Goal: Task Accomplishment & Management: Complete application form

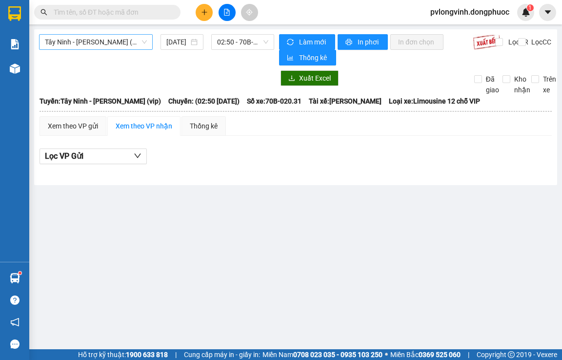
click at [109, 43] on span "Tây Ninh - [PERSON_NAME] (vip)" at bounding box center [96, 42] width 102 height 15
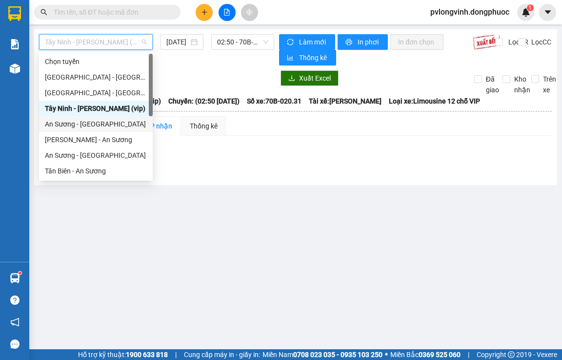
click at [64, 122] on div "An Sương - [GEOGRAPHIC_DATA]" at bounding box center [96, 124] width 102 height 11
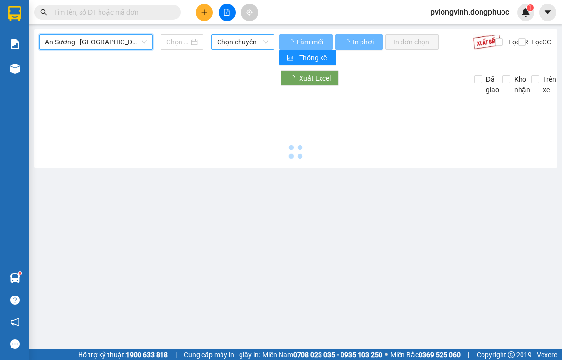
click at [260, 44] on span "Chọn chuyến" at bounding box center [242, 42] width 51 height 15
type input "[DATE]"
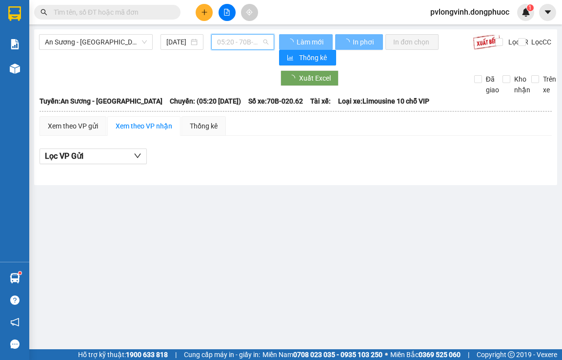
scroll to position [16, 0]
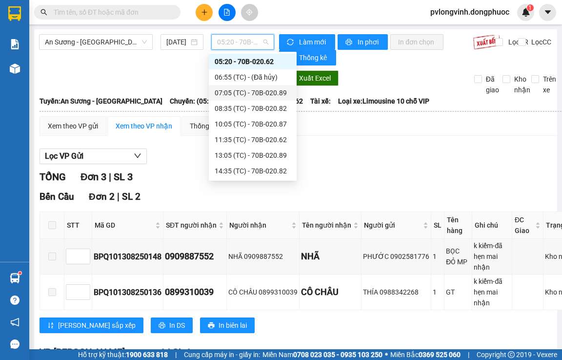
click at [276, 92] on div "07:05 (TC) - 70B-020.89" at bounding box center [253, 92] width 76 height 11
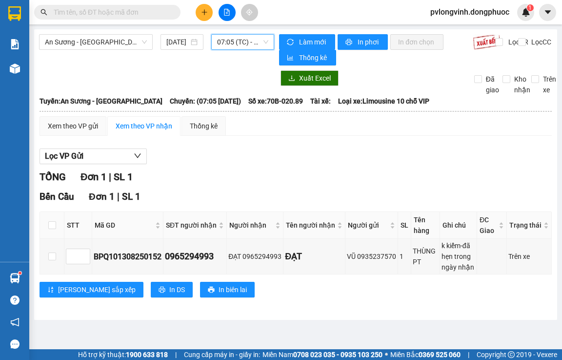
click at [225, 37] on span "07:05 (TC) - 70B-020.89" at bounding box center [242, 42] width 51 height 15
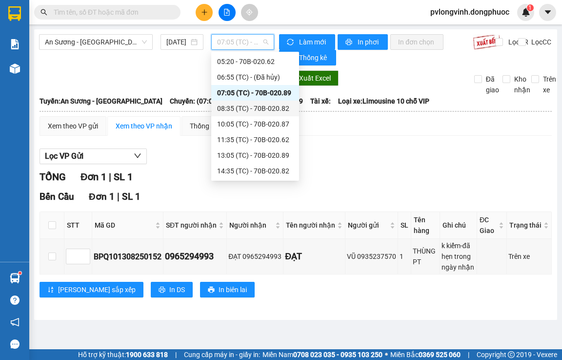
click at [251, 102] on div "08:35 (TC) - 70B-020.82" at bounding box center [255, 109] width 88 height 16
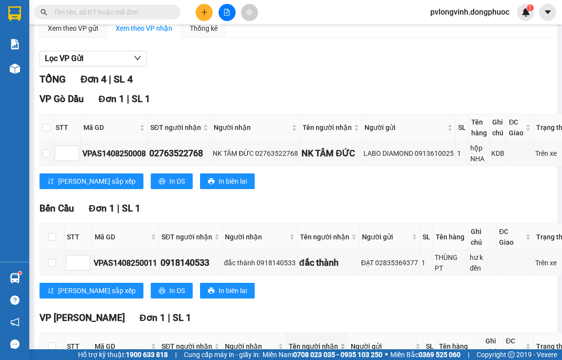
scroll to position [244, 0]
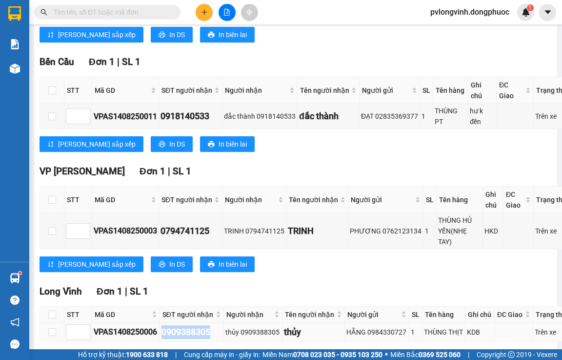
drag, startPoint x: 163, startPoint y: 321, endPoint x: 212, endPoint y: 321, distance: 48.8
click at [212, 325] on div "0909388305" at bounding box center [192, 332] width 61 height 14
copy div "0909388305"
click at [86, 12] on input "text" at bounding box center [111, 12] width 115 height 11
paste input "0909388305"
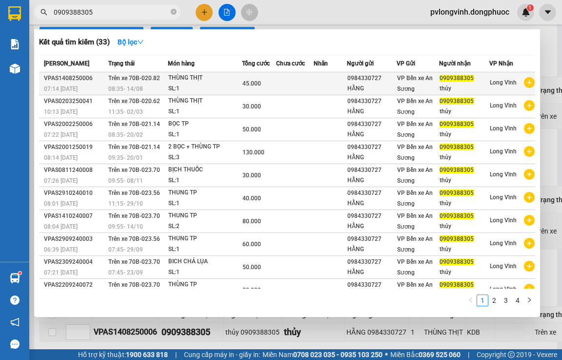
type input "0909388305"
click at [205, 87] on div "SL: 1" at bounding box center [204, 88] width 73 height 11
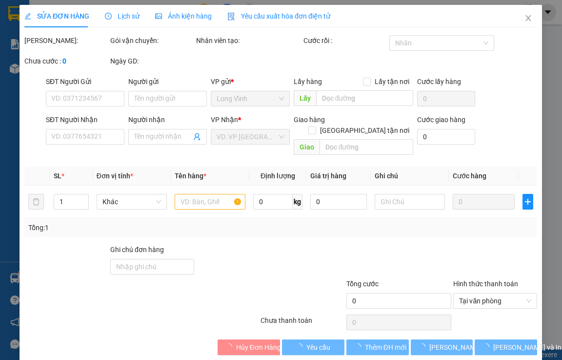
type input "0984330727"
type input "HẰNG"
type input "0909388305"
type input "thủy"
type input "45.000"
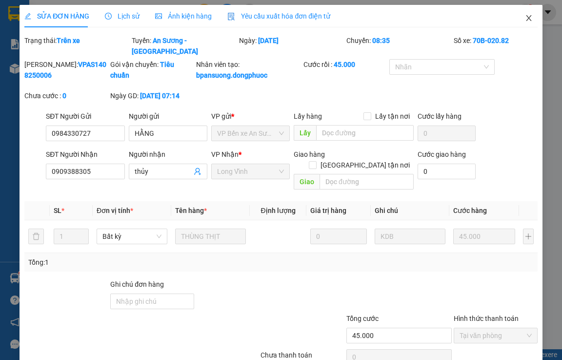
click at [526, 18] on icon "close" at bounding box center [528, 18] width 5 height 6
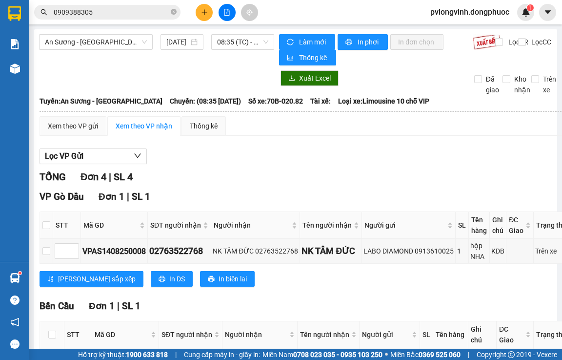
click at [232, 50] on div "An Sương - [GEOGRAPHIC_DATA] [DATE] 08:35 (TC) - 70B-020.82" at bounding box center [156, 49] width 235 height 31
click at [232, 41] on span "08:35 (TC) - 70B-020.82" at bounding box center [242, 42] width 51 height 15
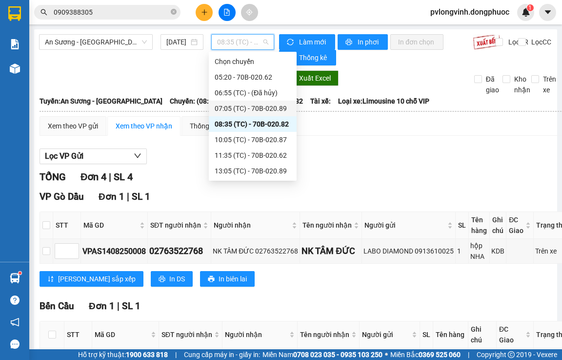
click at [256, 101] on div "07:05 (TC) - 70B-020.89" at bounding box center [253, 109] width 88 height 16
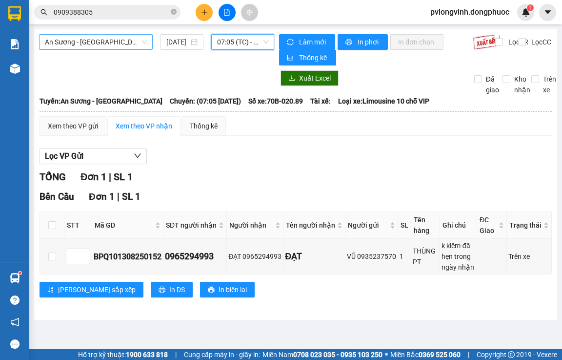
click at [121, 43] on span "An Sương - [GEOGRAPHIC_DATA]" at bounding box center [96, 42] width 102 height 15
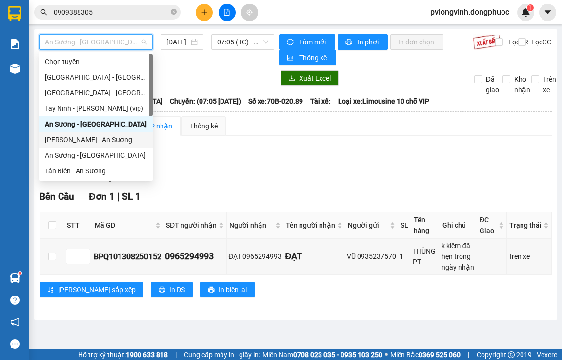
click at [77, 140] on div "[PERSON_NAME] - An Sương" at bounding box center [96, 139] width 102 height 11
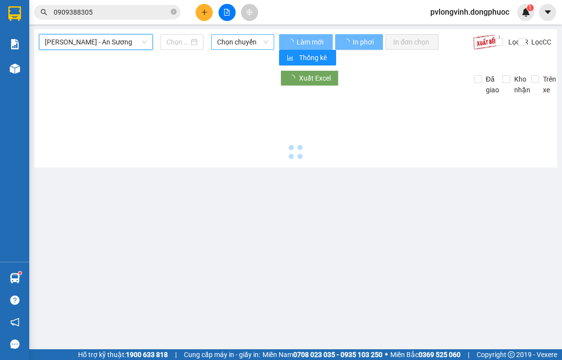
type input "[DATE]"
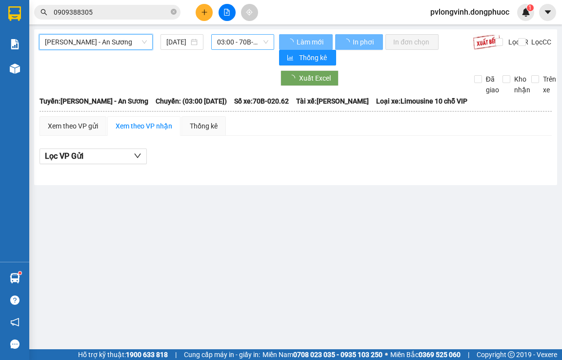
click at [233, 42] on span "03:00 - 70B-020.62" at bounding box center [242, 42] width 51 height 15
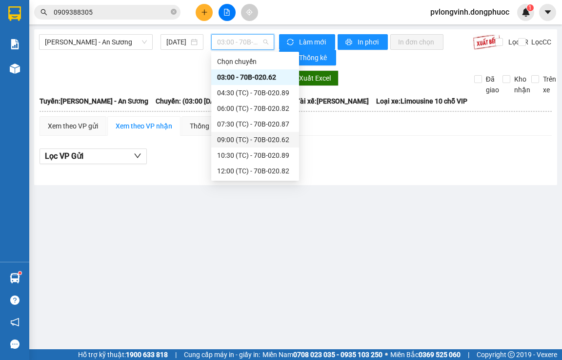
click at [275, 134] on div "09:00 (TC) - 70B-020.62" at bounding box center [255, 139] width 76 height 11
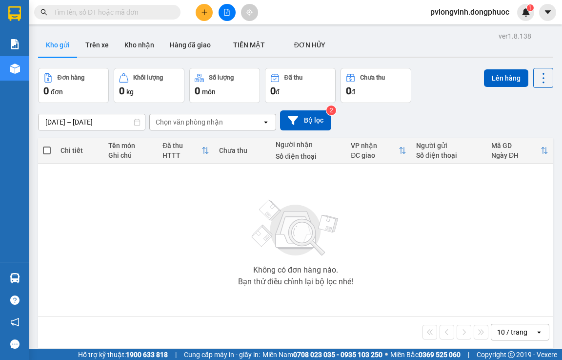
drag, startPoint x: 129, startPoint y: 51, endPoint x: 136, endPoint y: 58, distance: 9.3
click at [130, 51] on button "Kho nhận" at bounding box center [139, 44] width 45 height 23
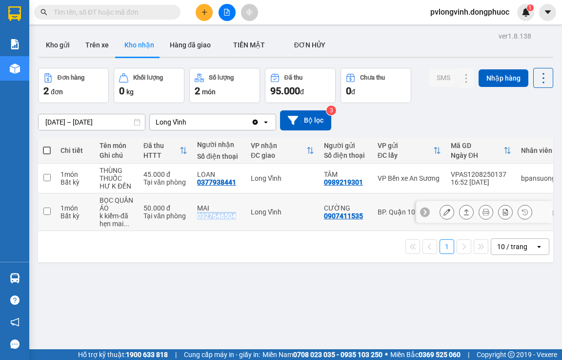
drag, startPoint x: 198, startPoint y: 216, endPoint x: 237, endPoint y: 216, distance: 39.5
click at [237, 216] on div "MAI 0327646504" at bounding box center [219, 212] width 44 height 16
checkbox input "true"
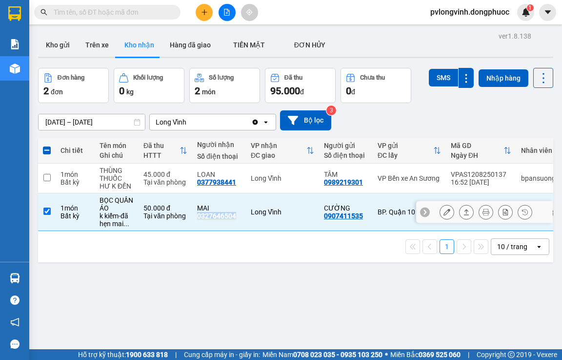
copy div "0327646504"
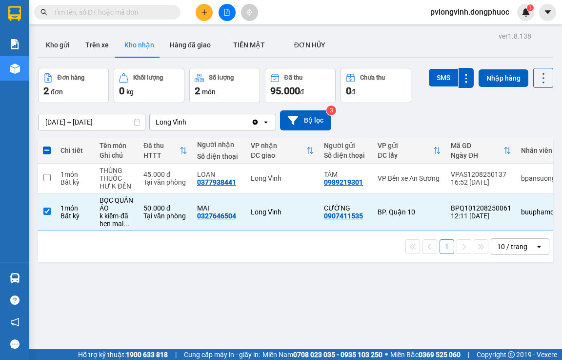
click at [78, 12] on input "text" at bounding box center [111, 12] width 115 height 11
paste input "0327646504"
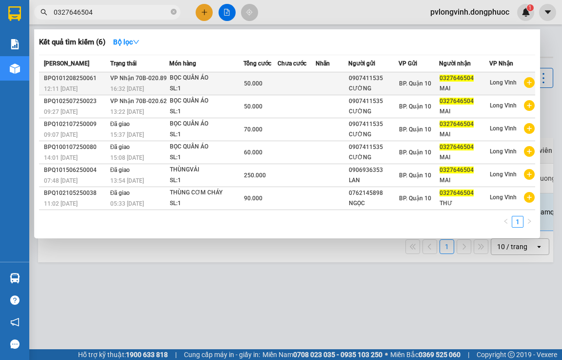
type input "0327646504"
click at [178, 82] on div "BỌC QUẦN ÁO" at bounding box center [206, 78] width 73 height 11
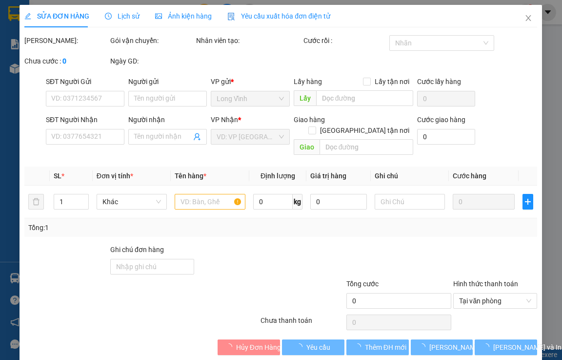
type input "0907411535"
type input "CƯỜNG"
type input "0327646504"
type input "MAI"
type input "50.000"
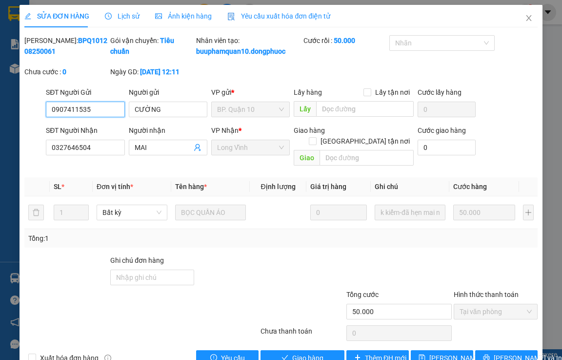
scroll to position [25, 0]
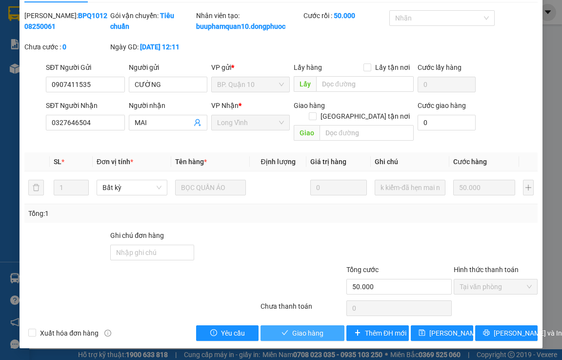
click at [309, 339] on div "SỬA ĐƠN HÀNG Lịch sử Ảnh kiện hàng Yêu cầu xuất hóa đơn điện tử Total Paid Fee …" at bounding box center [281, 164] width 523 height 368
click at [309, 338] on button "Giao hàng" at bounding box center [303, 333] width 84 height 16
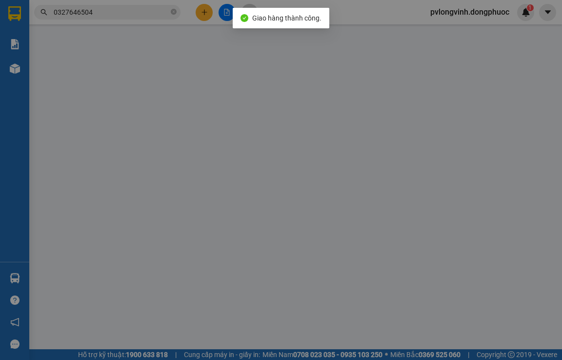
type input "0907411535"
type input "CƯỜNG"
type input "0327646504"
type input "MAI"
type input "50.000"
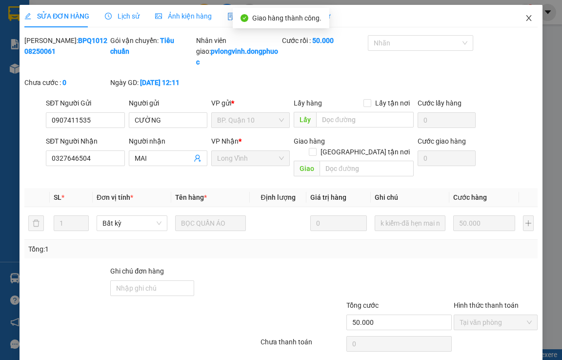
click at [527, 17] on span "Close" at bounding box center [528, 18] width 27 height 27
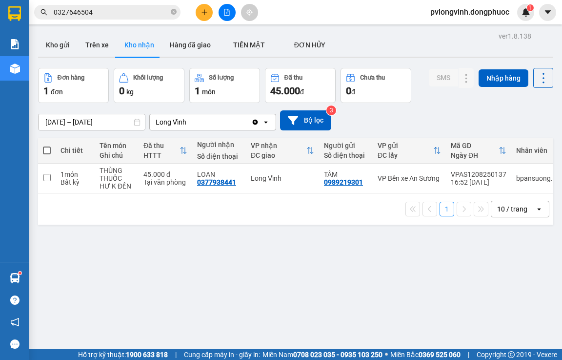
click at [224, 17] on button at bounding box center [227, 12] width 17 height 17
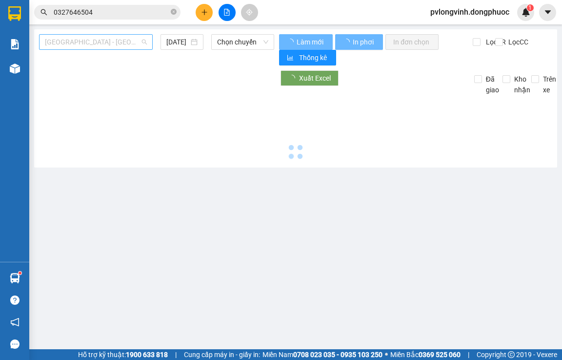
click at [84, 41] on span "[GEOGRAPHIC_DATA] - [GEOGRAPHIC_DATA] (vip)" at bounding box center [96, 42] width 102 height 15
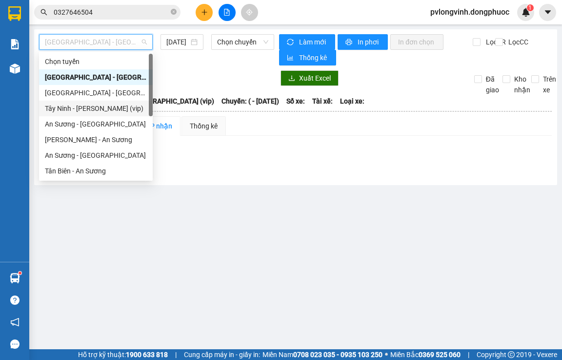
click at [63, 109] on div "Tây Ninh - [PERSON_NAME] (vip)" at bounding box center [96, 108] width 102 height 11
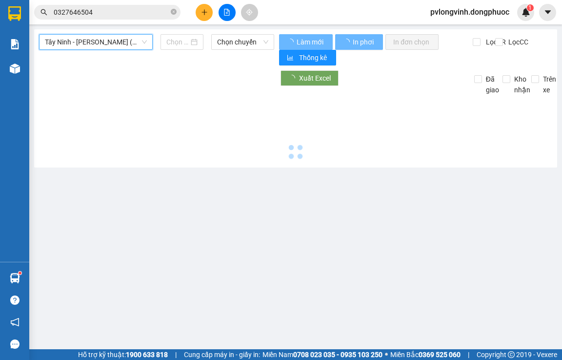
type input "[DATE]"
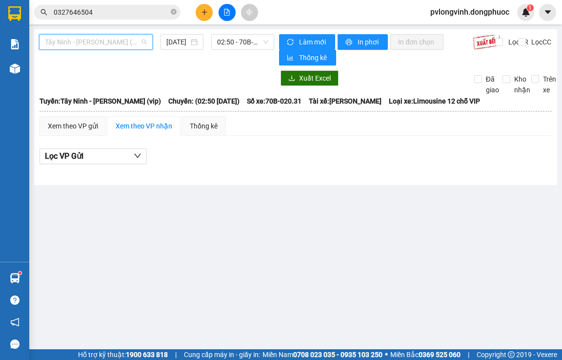
click at [102, 41] on span "Tây Ninh - [PERSON_NAME] (vip)" at bounding box center [96, 42] width 102 height 15
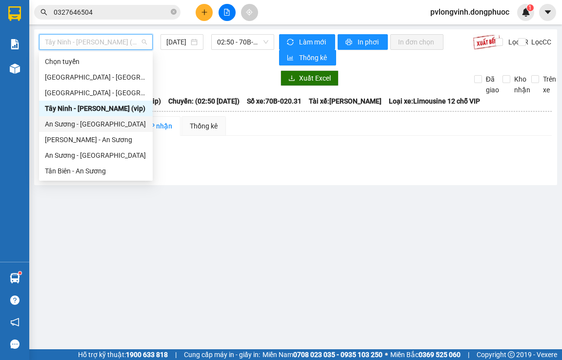
click at [90, 126] on div "An Sương - [GEOGRAPHIC_DATA]" at bounding box center [96, 124] width 102 height 11
type input "[DATE]"
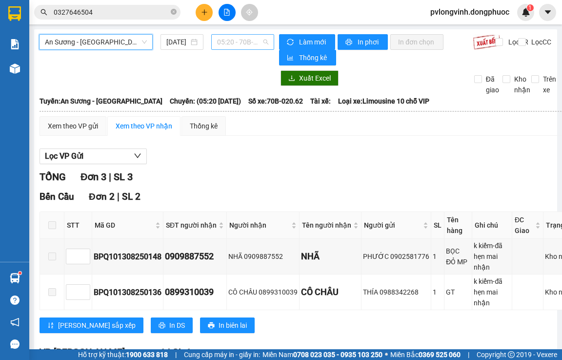
click at [226, 43] on span "05:20 - 70B-020.62" at bounding box center [242, 42] width 51 height 15
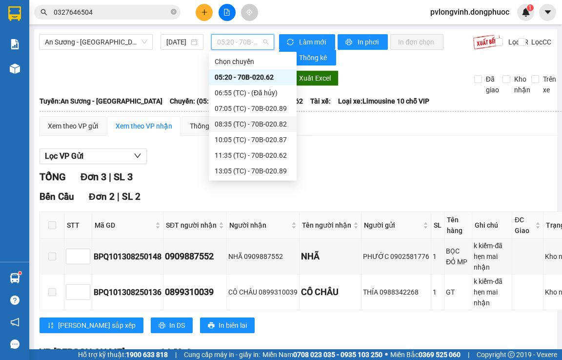
click at [276, 123] on div "08:35 (TC) - 70B-020.82" at bounding box center [253, 124] width 76 height 11
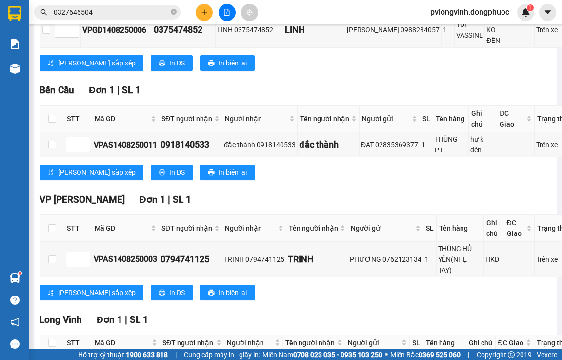
scroll to position [328, 0]
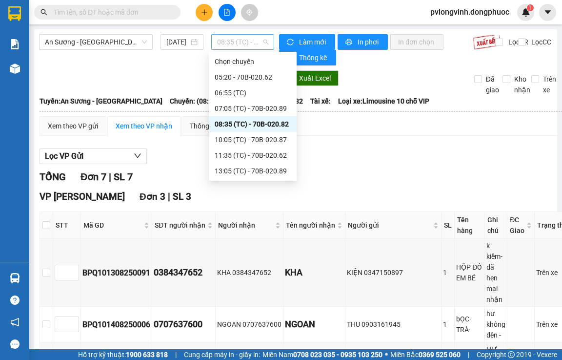
click at [225, 43] on span "08:35 (TC) - 70B-020.82" at bounding box center [242, 42] width 51 height 15
click at [242, 137] on div "10:05 (TC) - 70B-020.87" at bounding box center [253, 139] width 76 height 11
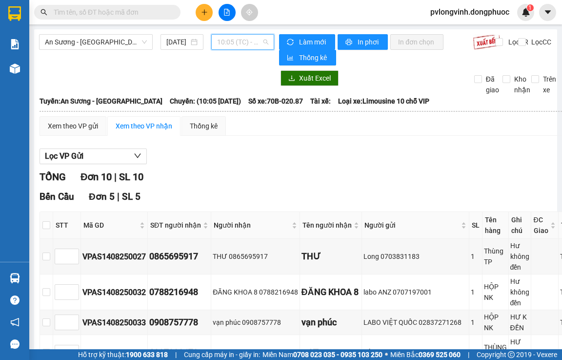
click at [238, 42] on span "10:05 (TC) - 70B-020.87" at bounding box center [242, 42] width 51 height 15
click at [217, 44] on span "10:05 (TC) - 70B-020.87" at bounding box center [242, 42] width 51 height 15
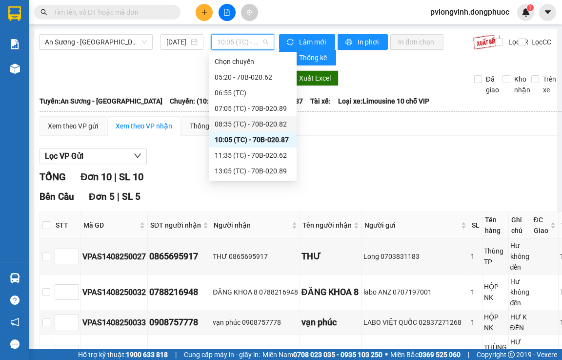
click at [250, 120] on div "08:35 (TC) - 70B-020.82" at bounding box center [253, 124] width 76 height 11
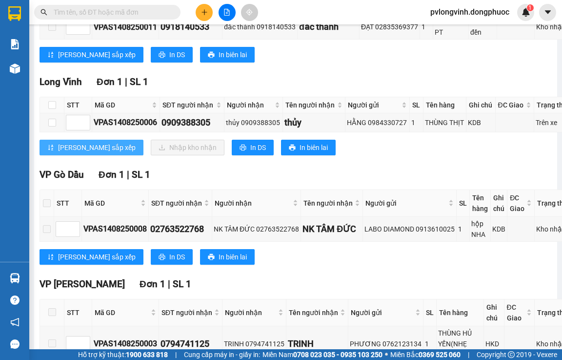
scroll to position [426, 0]
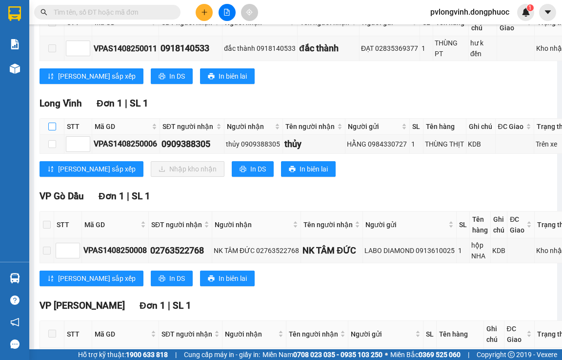
click at [53, 122] on input "checkbox" at bounding box center [52, 126] width 8 height 8
checkbox input "true"
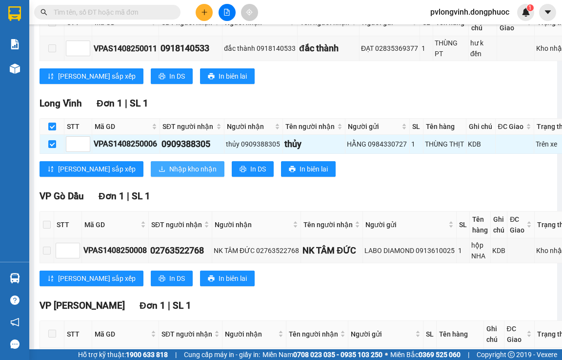
click at [169, 163] on span "Nhập kho nhận" at bounding box center [192, 168] width 47 height 11
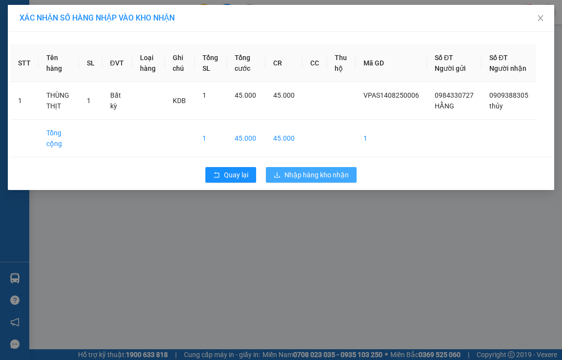
click at [318, 180] on span "Nhập hàng kho nhận" at bounding box center [317, 174] width 64 height 11
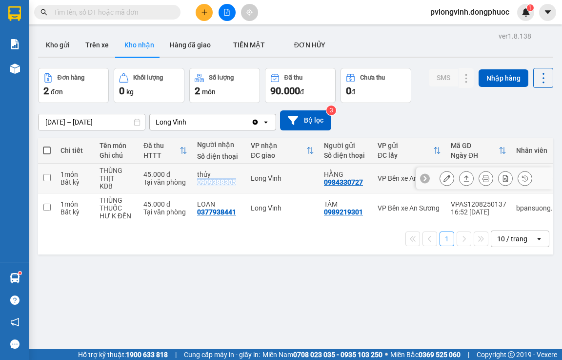
drag, startPoint x: 193, startPoint y: 178, endPoint x: 231, endPoint y: 184, distance: 38.5
click at [233, 184] on td "thủy 0909388305" at bounding box center [219, 178] width 54 height 30
checkbox input "true"
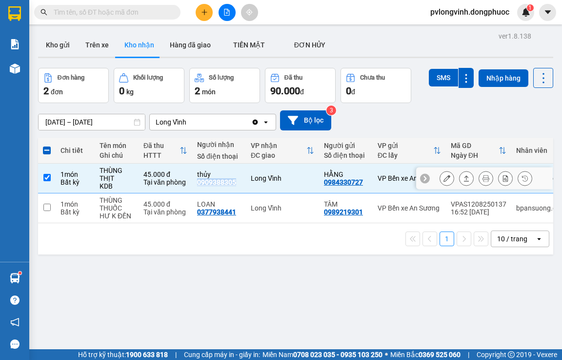
copy div "0909388305"
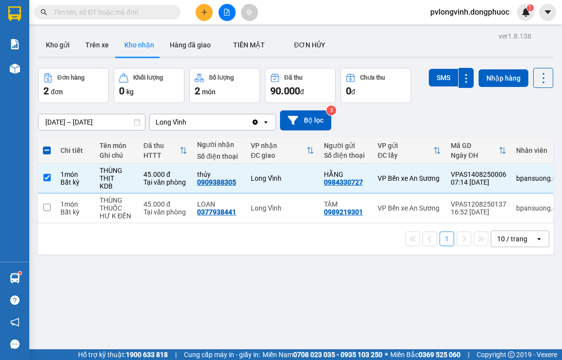
click at [97, 16] on input "text" at bounding box center [111, 12] width 115 height 11
paste input "0909388305"
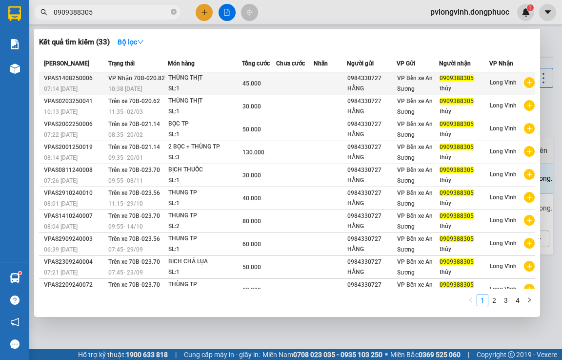
type input "0909388305"
click at [191, 87] on div "SL: 1" at bounding box center [204, 88] width 73 height 11
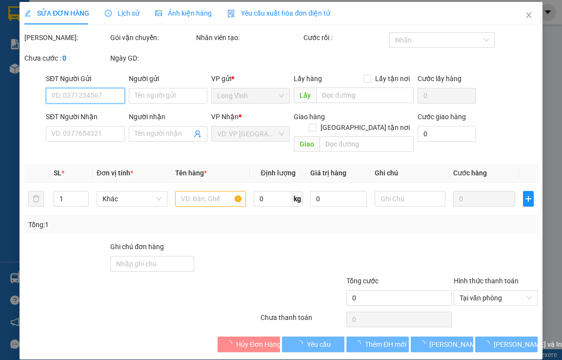
scroll to position [3, 0]
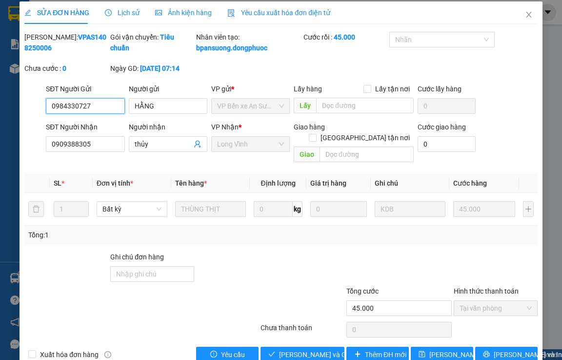
type input "0984330727"
type input "HẰNG"
type input "0909388305"
type input "thủy"
type input "45.000"
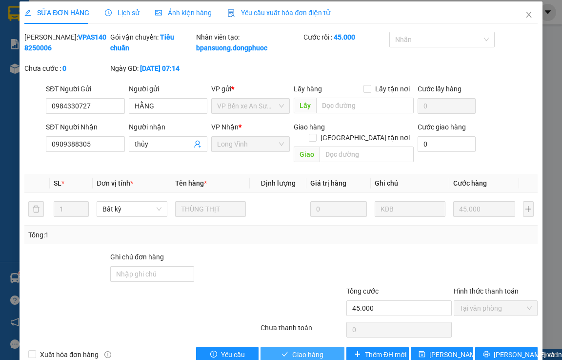
click at [301, 350] on span "Giao hàng" at bounding box center [307, 354] width 31 height 11
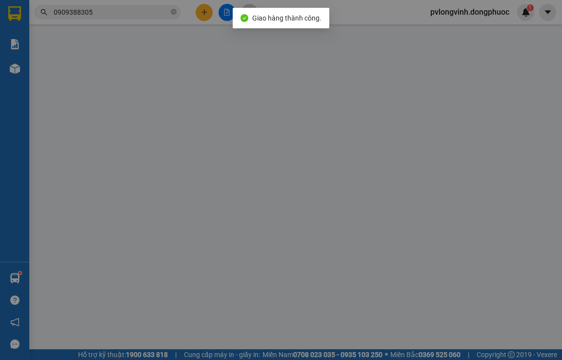
type input "0984330727"
type input "HẰNG"
type input "0909388305"
type input "thủy"
type input "45.000"
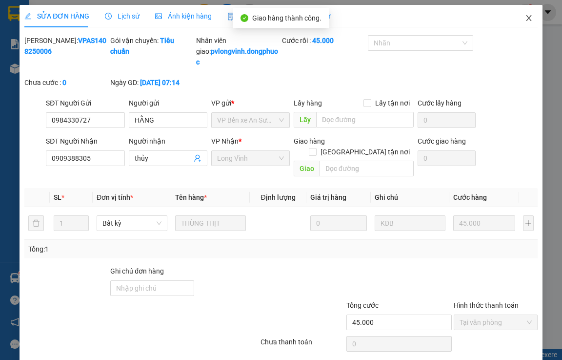
click at [525, 15] on icon "close" at bounding box center [529, 18] width 8 height 8
